Goal: Task Accomplishment & Management: Use online tool/utility

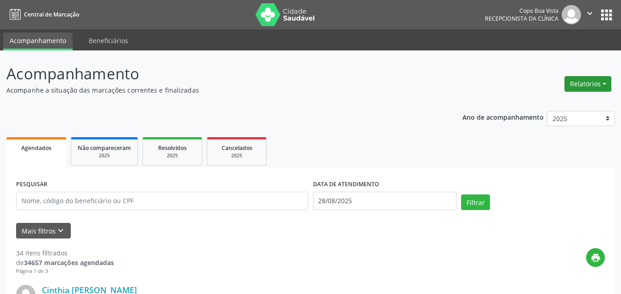
click at [598, 90] on button "Relatórios" at bounding box center [587, 84] width 47 height 16
click at [530, 103] on link "Agendamentos" at bounding box center [562, 103] width 99 height 13
select select "7"
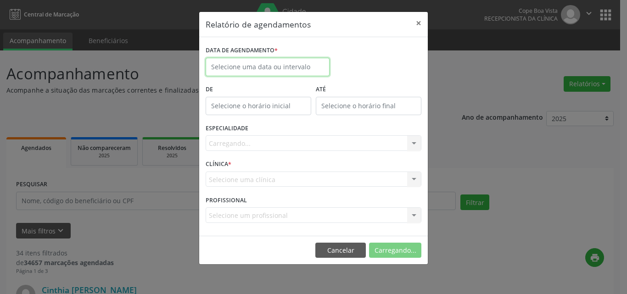
click at [294, 67] on input "text" at bounding box center [268, 67] width 124 height 18
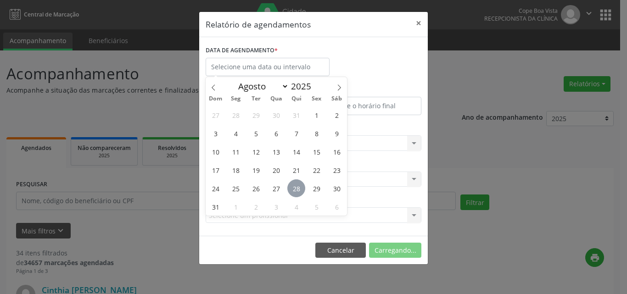
click at [295, 189] on span "28" at bounding box center [297, 189] width 18 height 18
type input "28/08/2025"
click at [295, 189] on span "28" at bounding box center [297, 189] width 18 height 18
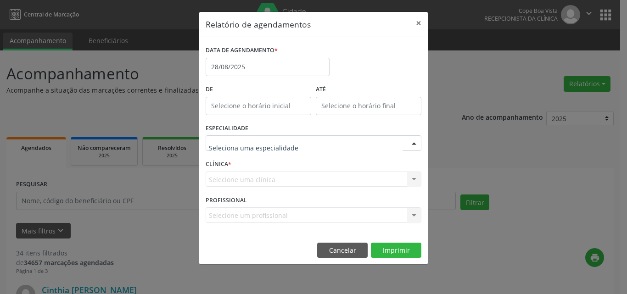
click at [268, 149] on div at bounding box center [314, 144] width 216 height 16
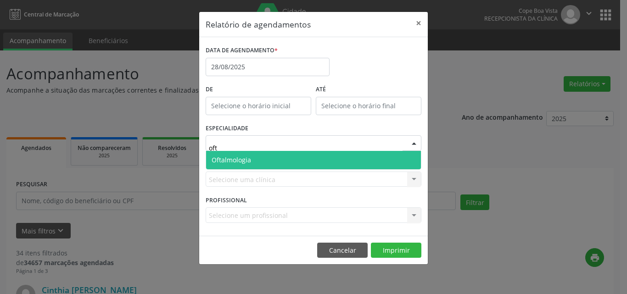
type input "ofta"
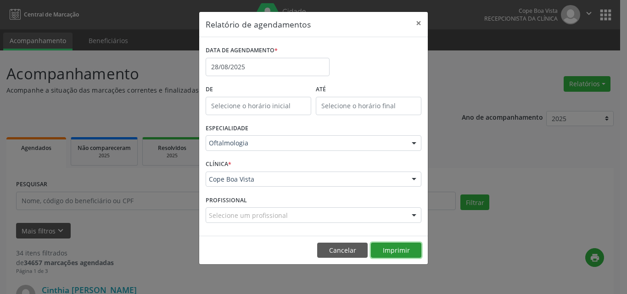
click at [390, 248] on button "Imprimir" at bounding box center [396, 251] width 51 height 16
click at [339, 247] on button "Cancelar" at bounding box center [342, 251] width 51 height 16
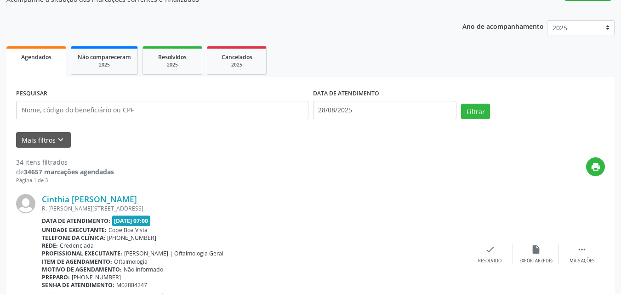
scroll to position [92, 0]
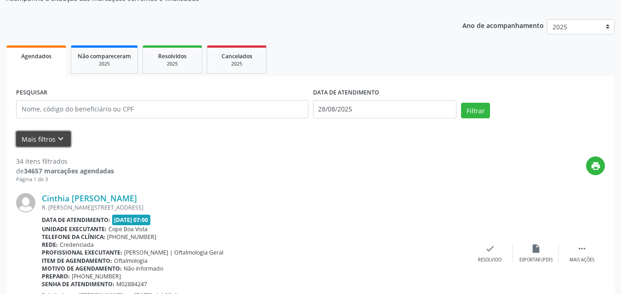
click at [60, 141] on icon "keyboard_arrow_down" at bounding box center [61, 139] width 10 height 10
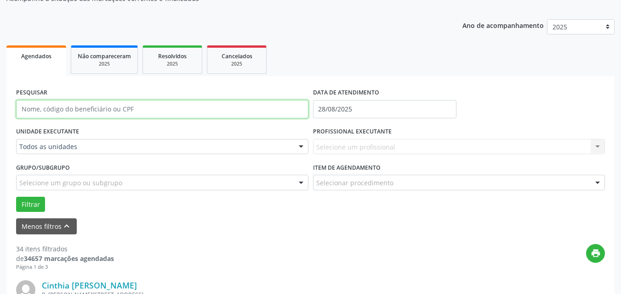
click at [136, 114] on input "text" at bounding box center [162, 109] width 292 height 18
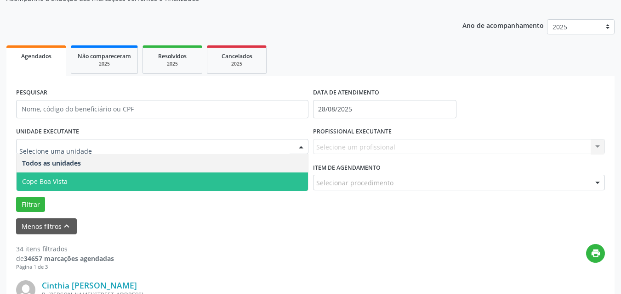
click at [68, 179] on span "Cope Boa Vista" at bounding box center [162, 182] width 291 height 18
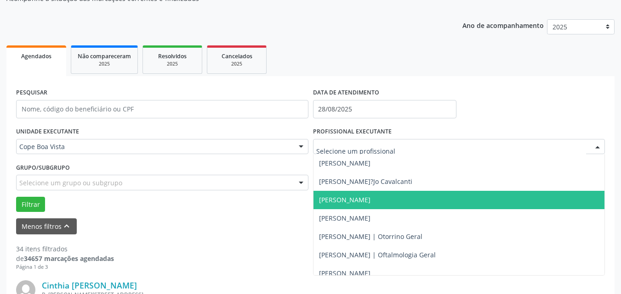
scroll to position [230, 0]
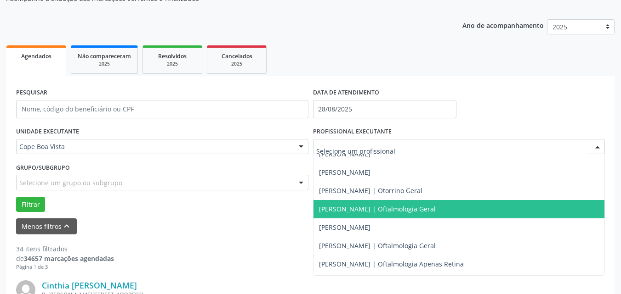
click at [378, 213] on span "[PERSON_NAME] | Oftalmologia Geral" at bounding box center [377, 209] width 117 height 9
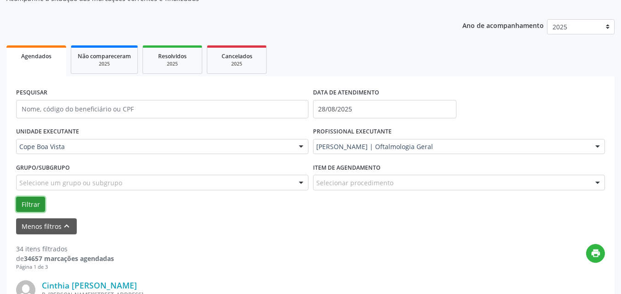
click at [27, 204] on button "Filtrar" at bounding box center [30, 205] width 29 height 16
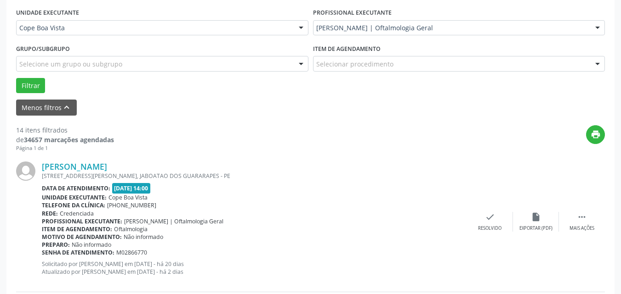
scroll to position [0, 0]
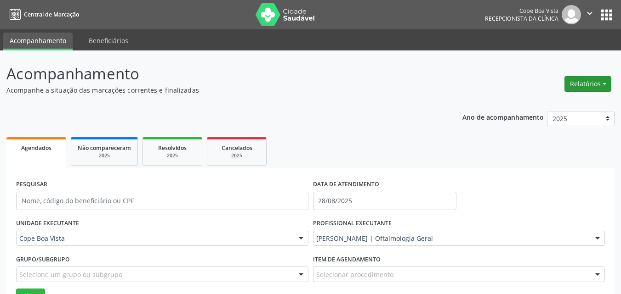
click at [597, 86] on button "Relatórios" at bounding box center [587, 84] width 47 height 16
click at [571, 108] on link "Agendamentos" at bounding box center [562, 103] width 99 height 13
select select "7"
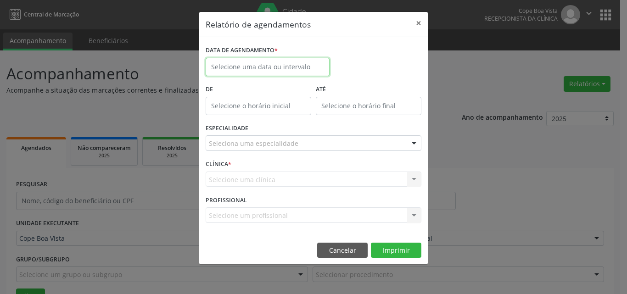
click at [279, 74] on input "text" at bounding box center [268, 67] width 124 height 18
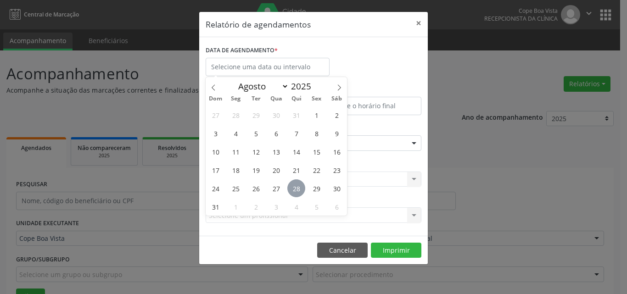
click at [297, 183] on span "28" at bounding box center [297, 189] width 18 height 18
type input "28/08/2025"
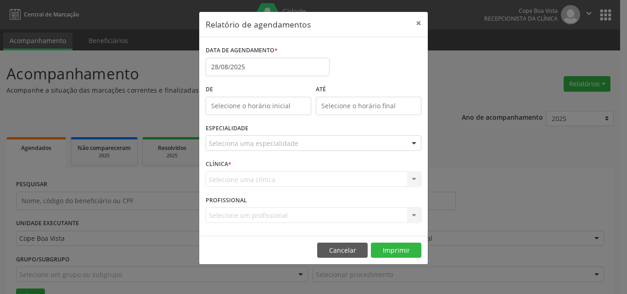
click at [303, 150] on div "Seleciona uma especialidade" at bounding box center [314, 144] width 216 height 16
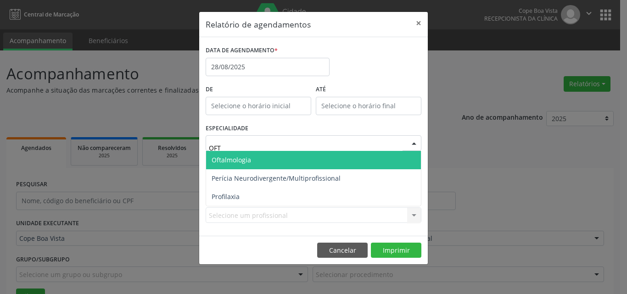
type input "OFTA"
click at [299, 159] on span "Oftalmologia" at bounding box center [313, 160] width 215 height 18
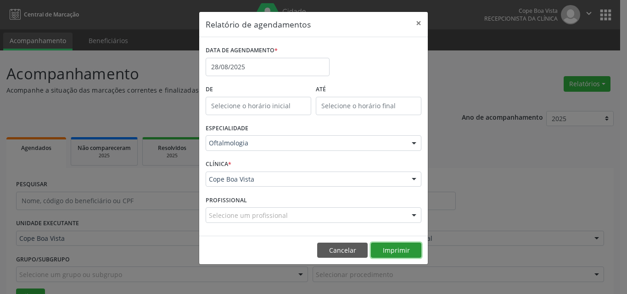
click at [391, 255] on button "Imprimir" at bounding box center [396, 251] width 51 height 16
click at [361, 251] on button "Cancelar" at bounding box center [342, 251] width 51 height 16
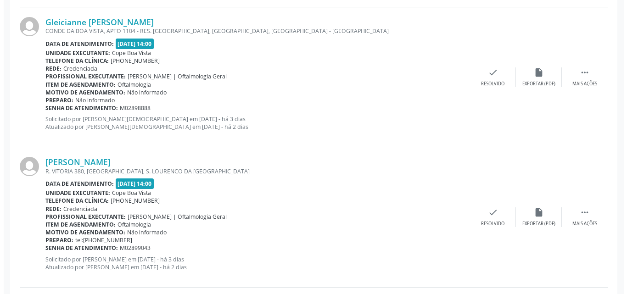
scroll to position [919, 0]
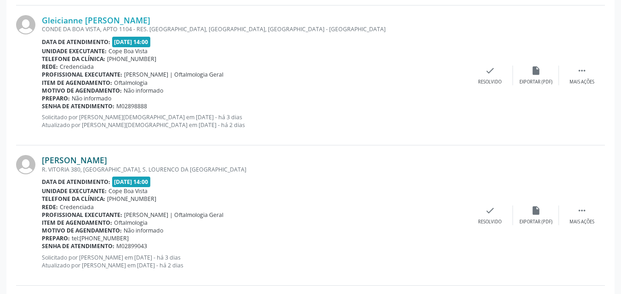
click at [98, 158] on link "[PERSON_NAME]" at bounding box center [74, 160] width 65 height 10
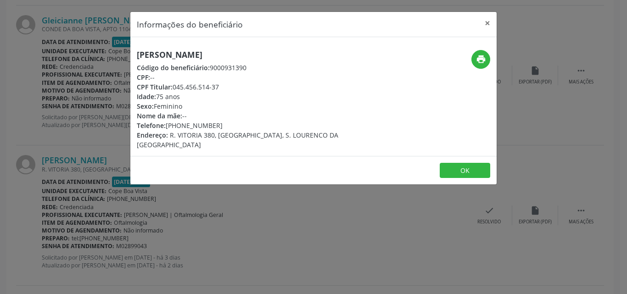
drag, startPoint x: 174, startPoint y: 88, endPoint x: 218, endPoint y: 89, distance: 44.6
click at [218, 89] on div "CPF Titular: 045.456.514-37" at bounding box center [253, 87] width 232 height 10
copy div "045.456.514-37"
